Goal: Find specific page/section: Find specific page/section

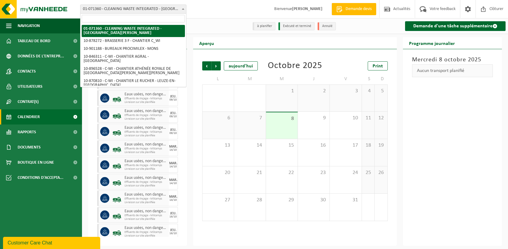
click at [109, 20] on input "search" at bounding box center [133, 19] width 103 height 8
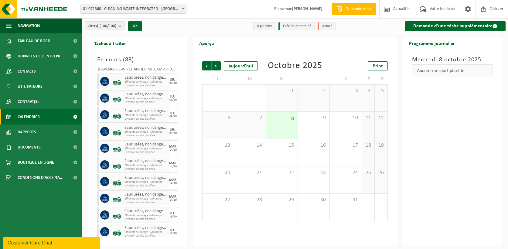
click at [110, 9] on span "01-071360 - CLEANING WASTE INTEGRATED - [GEOGRAPHIC_DATA][PERSON_NAME]" at bounding box center [134, 9] width 106 height 9
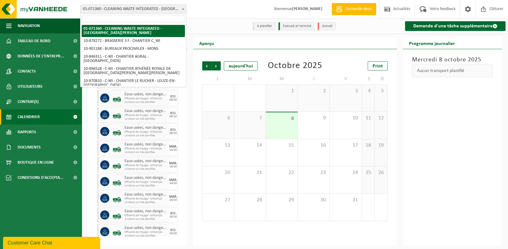
click at [101, 19] on input "search" at bounding box center [133, 19] width 103 height 8
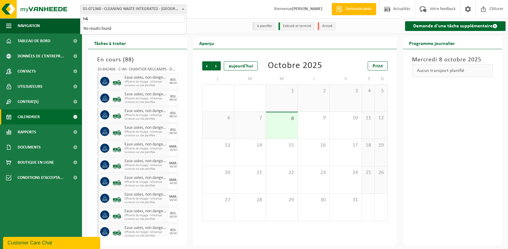
type input "h"
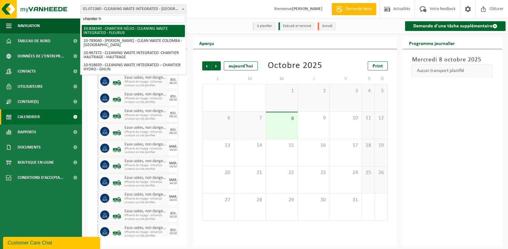
type input "chantier h"
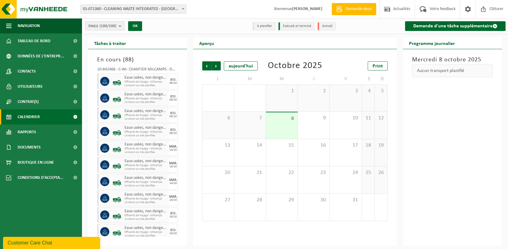
click at [202, 10] on div "Site: 01-071360 - CLEANING WASTE INTEGRATED - SAINT-GHISLAIN 10-878272 - BRASSE…" at bounding box center [254, 9] width 508 height 19
click at [160, 12] on span "01-071360 - CLEANING WASTE INTEGRATED - [GEOGRAPHIC_DATA][PERSON_NAME]" at bounding box center [134, 9] width 106 height 9
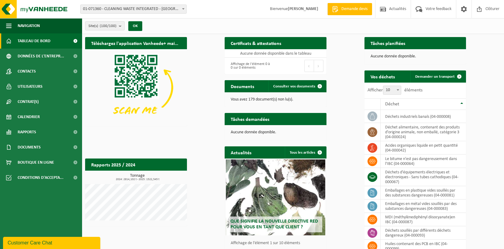
click at [112, 9] on span "01-071360 - CLEANING WASTE INTEGRATED - [GEOGRAPHIC_DATA][PERSON_NAME]" at bounding box center [134, 9] width 106 height 9
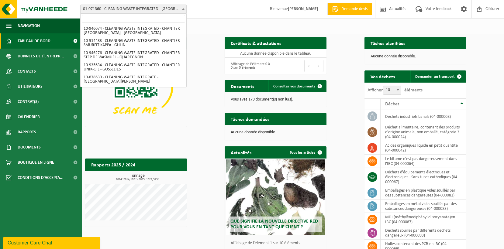
scroll to position [760, 0]
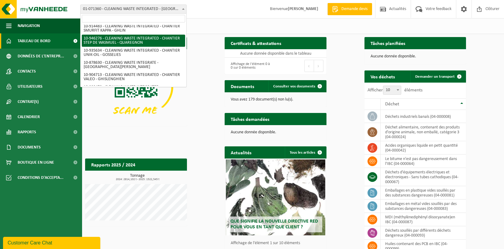
click at [115, 17] on input "search" at bounding box center [133, 19] width 103 height 8
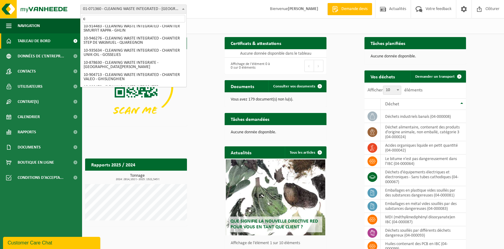
scroll to position [0, 0]
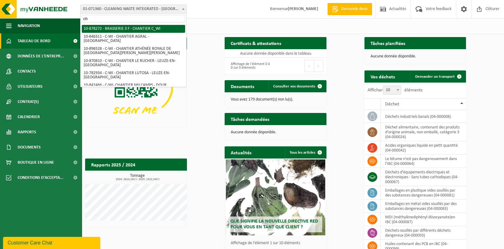
type input "c"
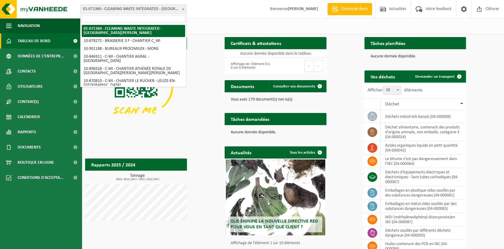
click at [93, 21] on input "search" at bounding box center [133, 19] width 103 height 8
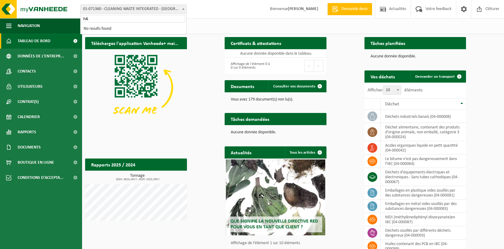
type input "h"
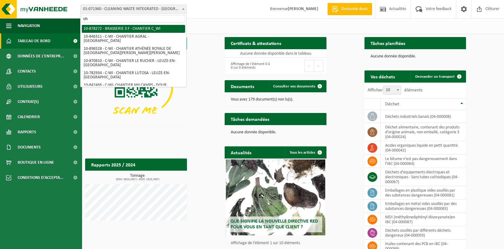
type input "c"
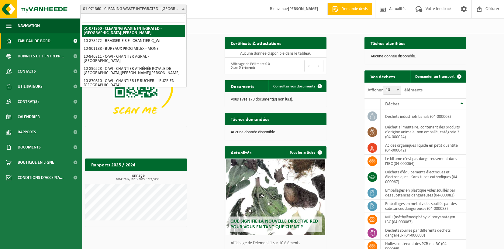
click at [107, 20] on input "search" at bounding box center [133, 19] width 103 height 8
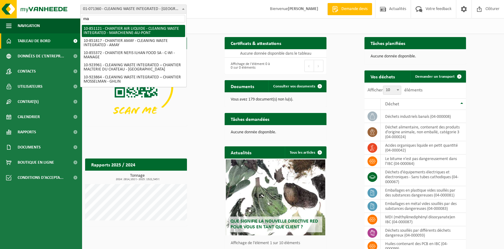
type input "m"
